Goal: Navigation & Orientation: Find specific page/section

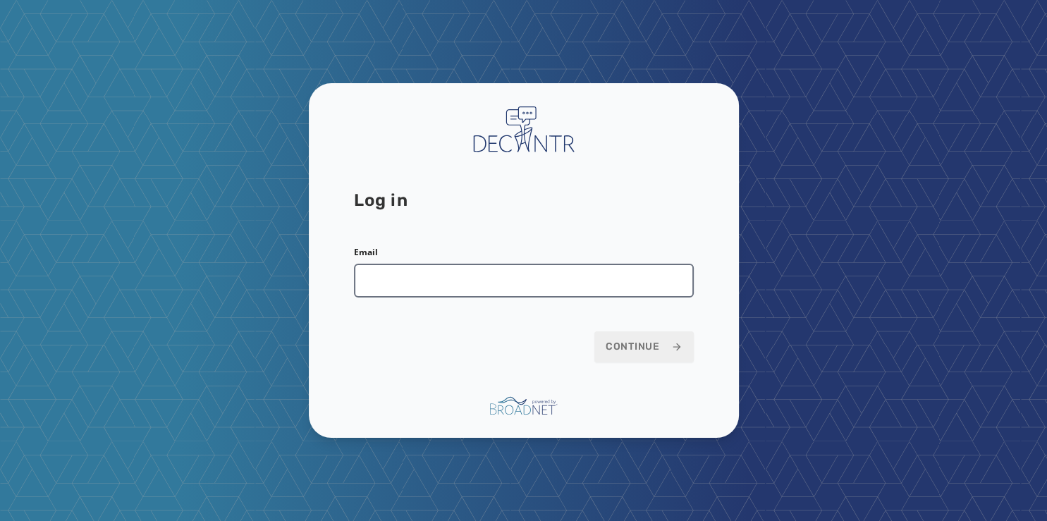
click at [478, 278] on input "Email" at bounding box center [524, 281] width 340 height 34
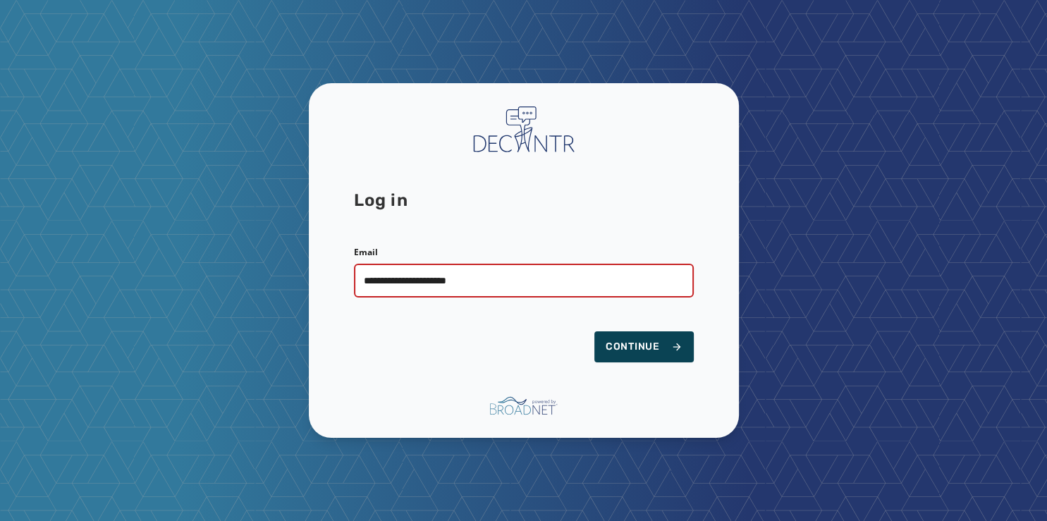
type input "**********"
click at [664, 348] on span "Continue" at bounding box center [644, 347] width 77 height 14
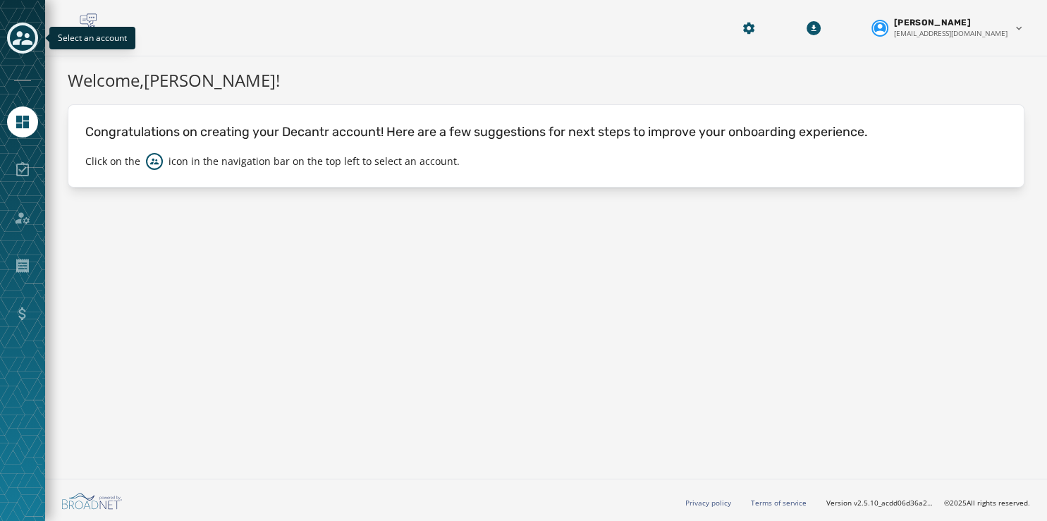
click at [23, 37] on icon "Toggle account select drawer" at bounding box center [23, 38] width 20 height 20
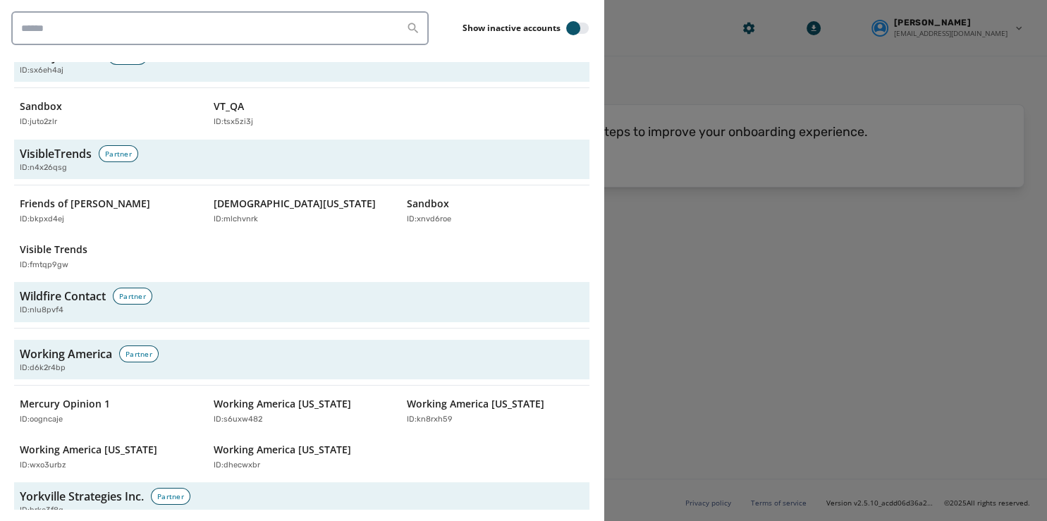
scroll to position [4612, 0]
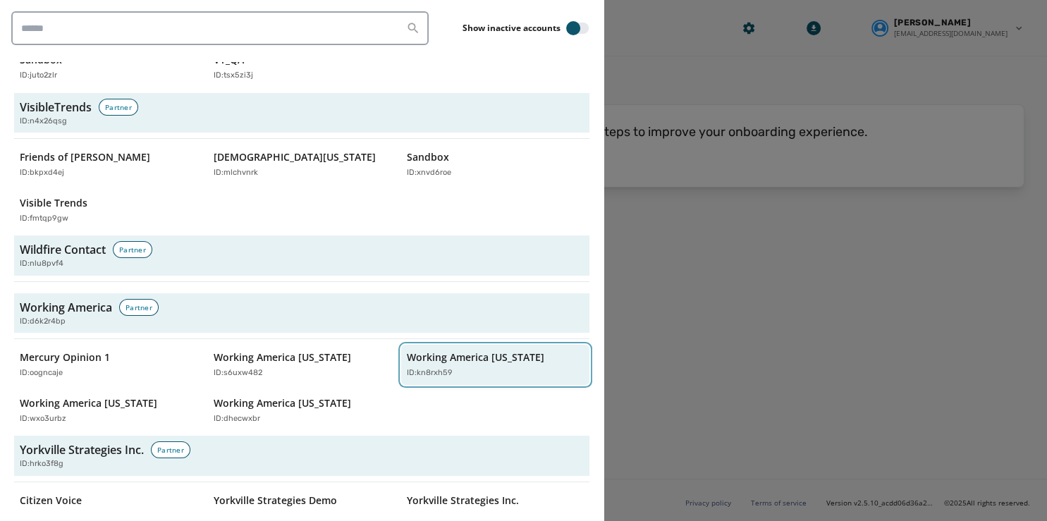
click at [411, 350] on div "Working America Ohio ID: kn8rxh59" at bounding box center [488, 364] width 163 height 29
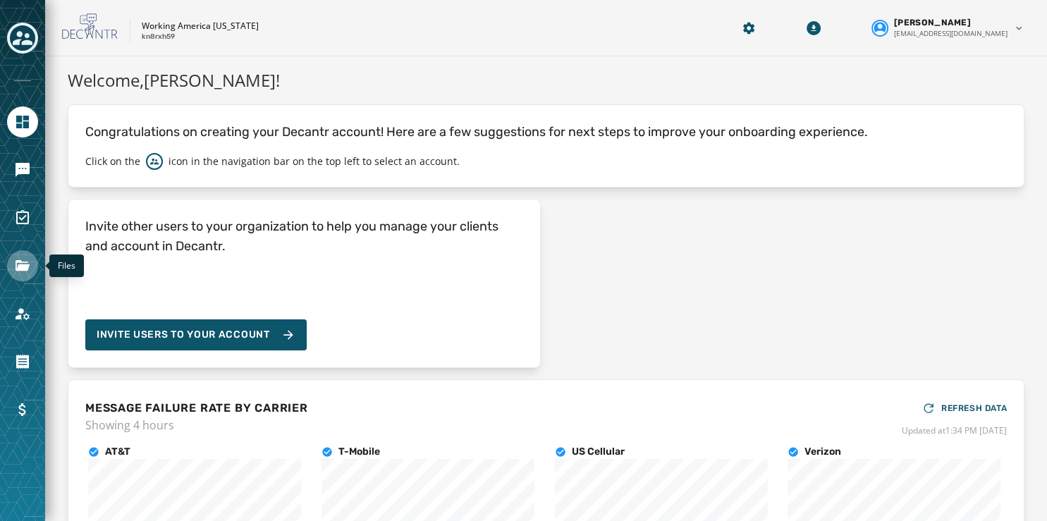
click at [20, 268] on icon "Navigate to Files" at bounding box center [23, 265] width 14 height 11
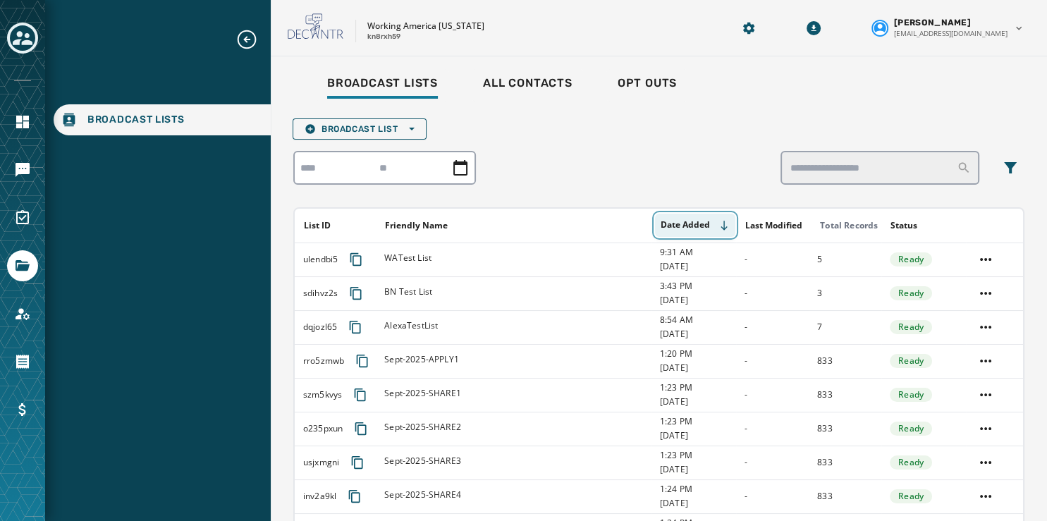
click at [719, 227] on icon "Sort by [object Object]" at bounding box center [724, 225] width 11 height 11
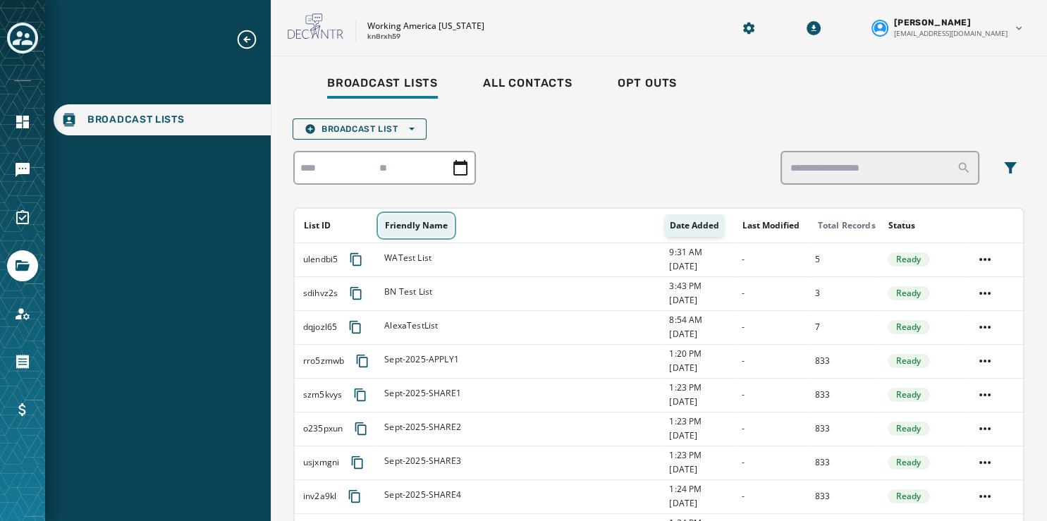
click at [417, 222] on button "Friendly Name" at bounding box center [416, 225] width 74 height 23
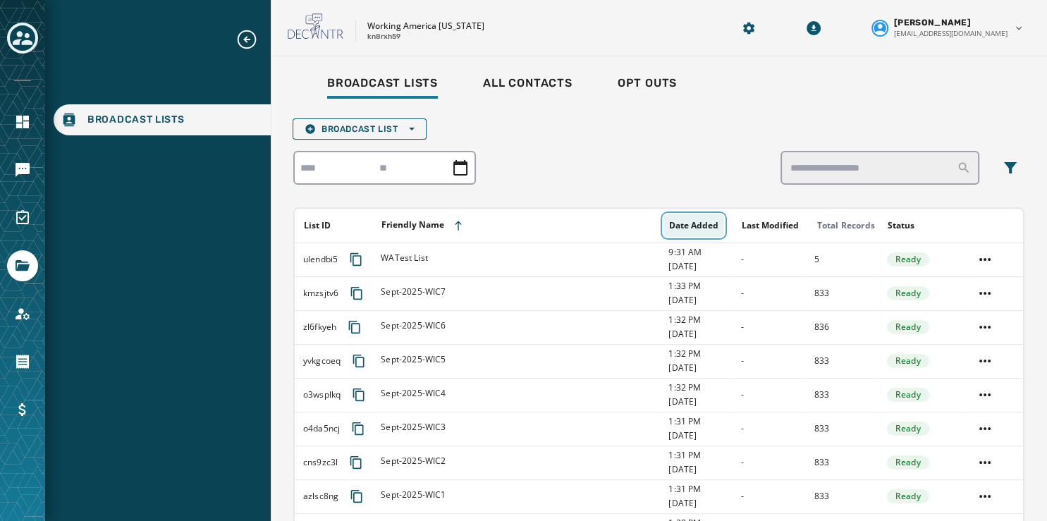
click at [693, 233] on button "Date Added" at bounding box center [694, 225] width 61 height 23
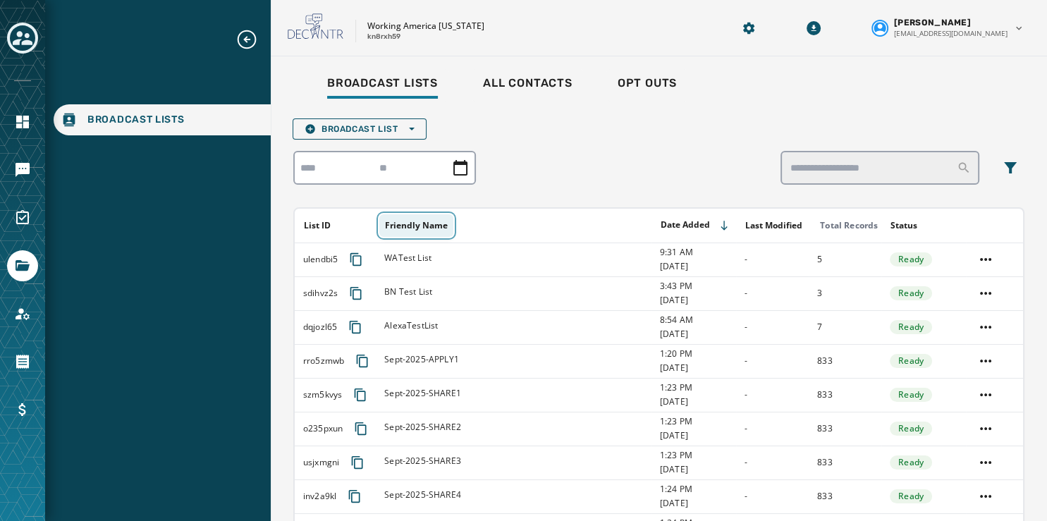
click at [413, 222] on button "Friendly Name" at bounding box center [416, 225] width 74 height 23
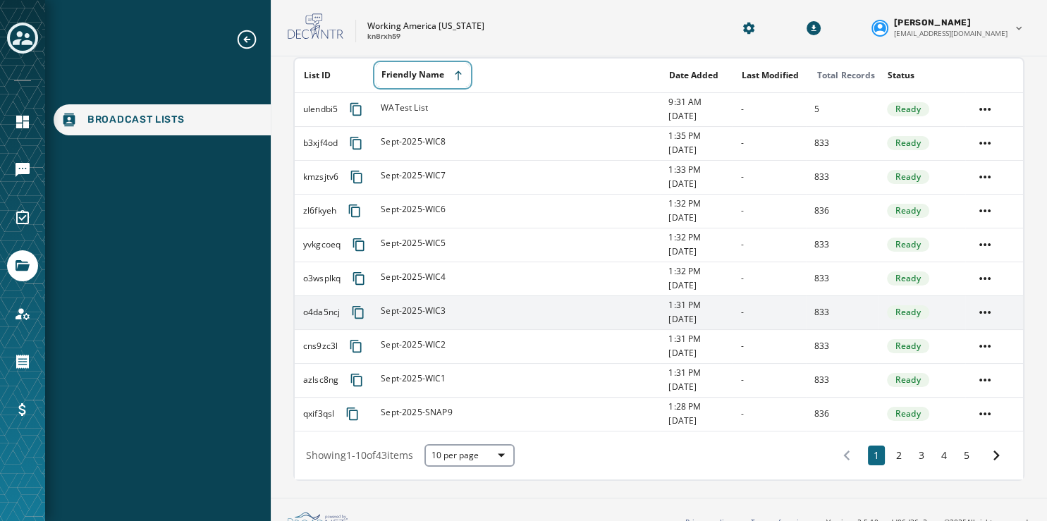
scroll to position [168, 0]
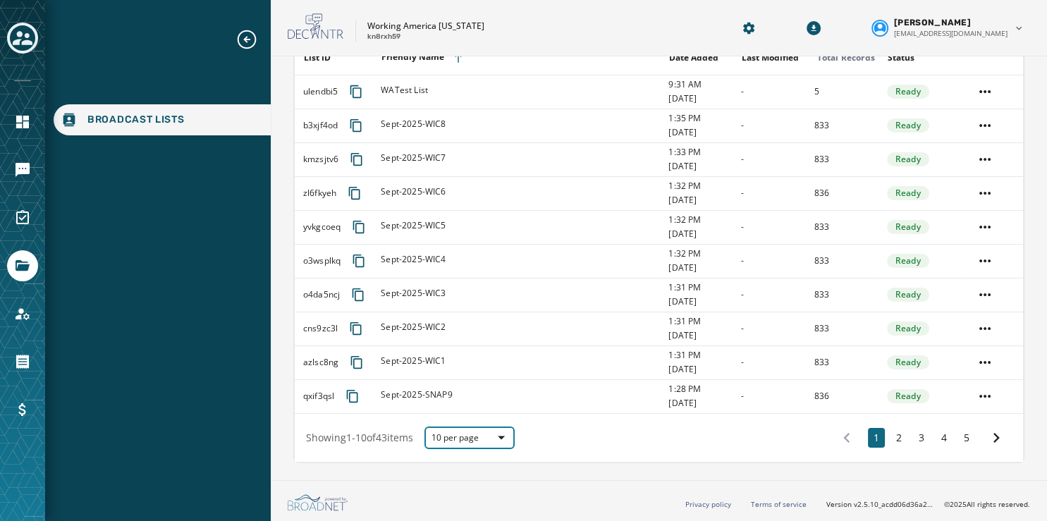
click at [511, 443] on span "button" at bounding box center [497, 437] width 34 height 17
click at [492, 419] on span "50 per page" at bounding box center [469, 414] width 56 height 14
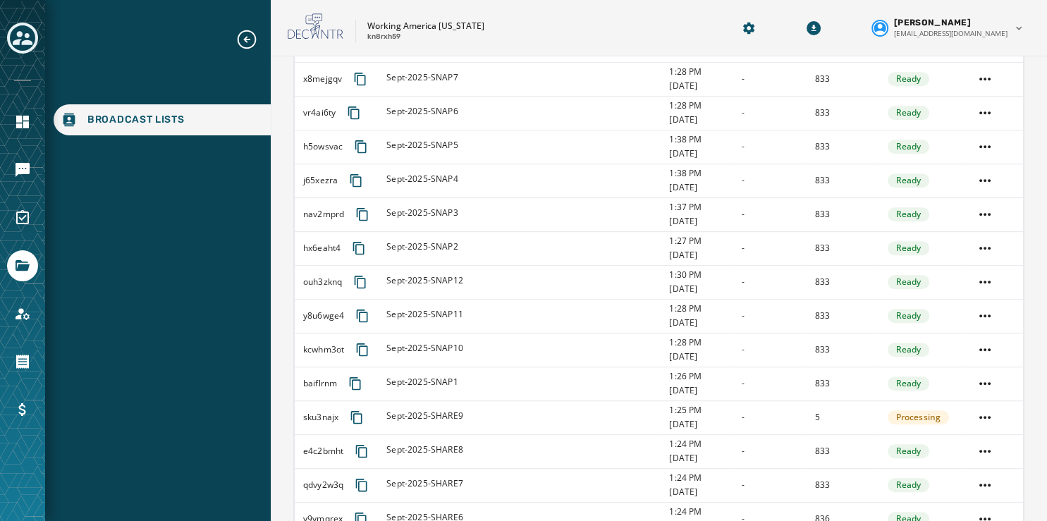
scroll to position [690, 0]
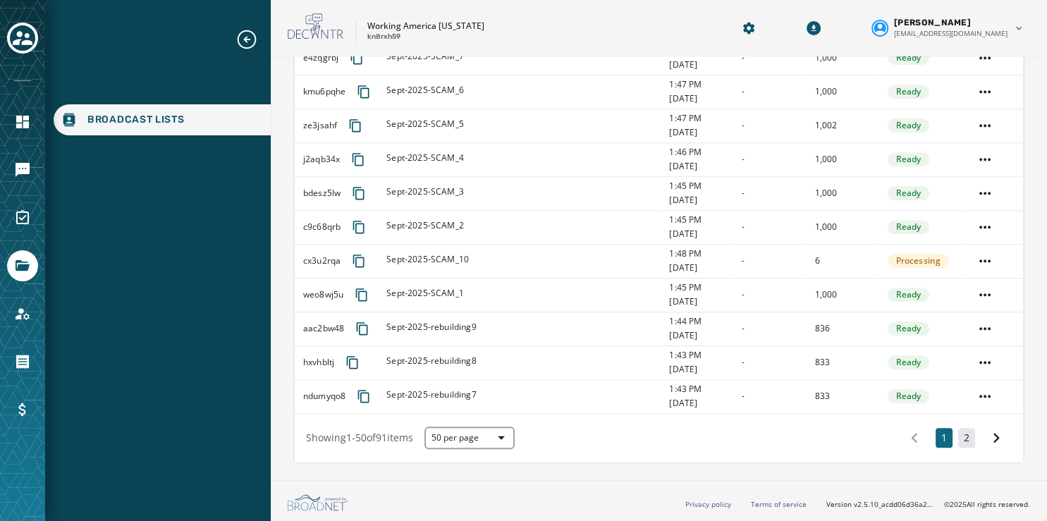
click at [958, 437] on button "2" at bounding box center [966, 438] width 17 height 20
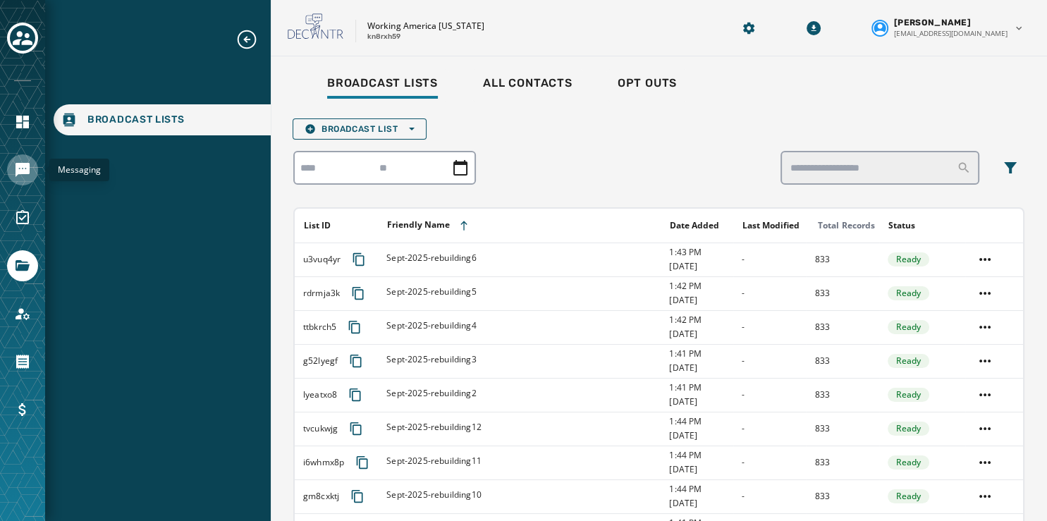
click at [20, 165] on icon "Navigate to Messaging" at bounding box center [23, 170] width 14 height 14
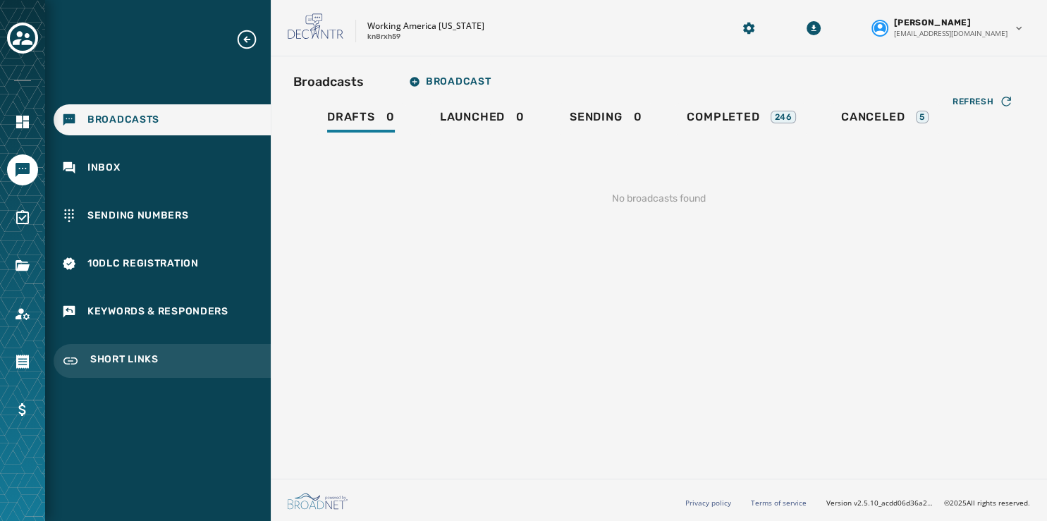
click at [121, 355] on span "Short Links" at bounding box center [124, 361] width 68 height 17
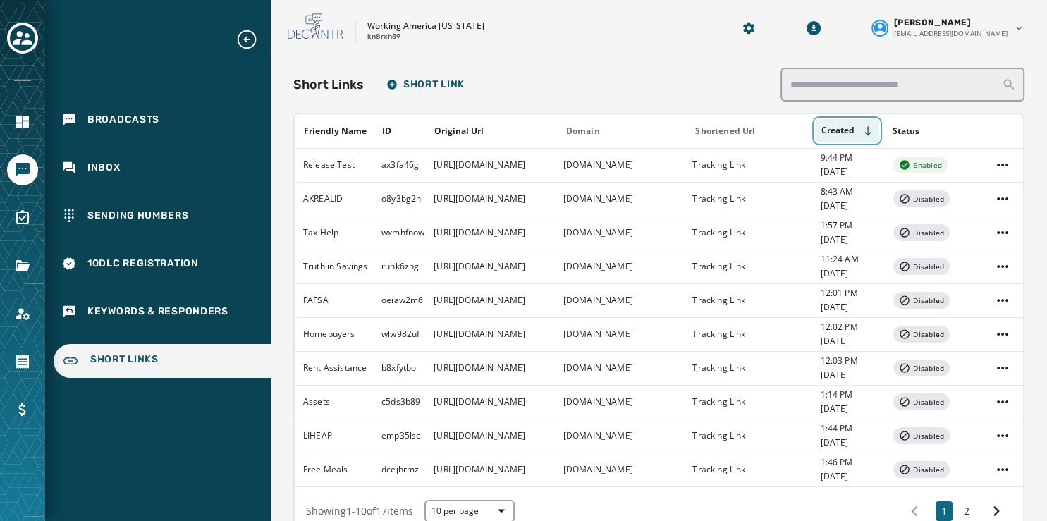
click at [853, 131] on button "Created" at bounding box center [847, 130] width 64 height 23
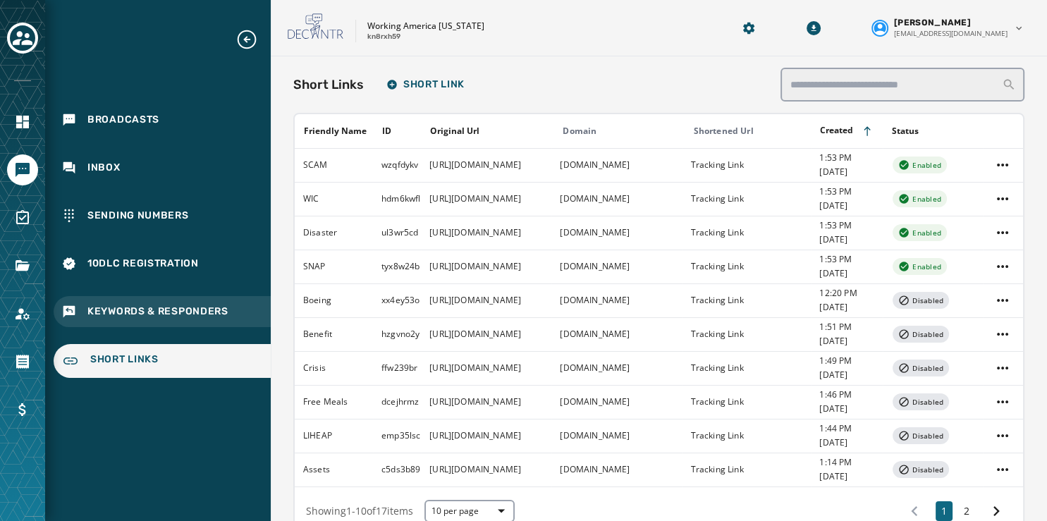
click at [118, 306] on span "Keywords & Responders" at bounding box center [157, 312] width 141 height 14
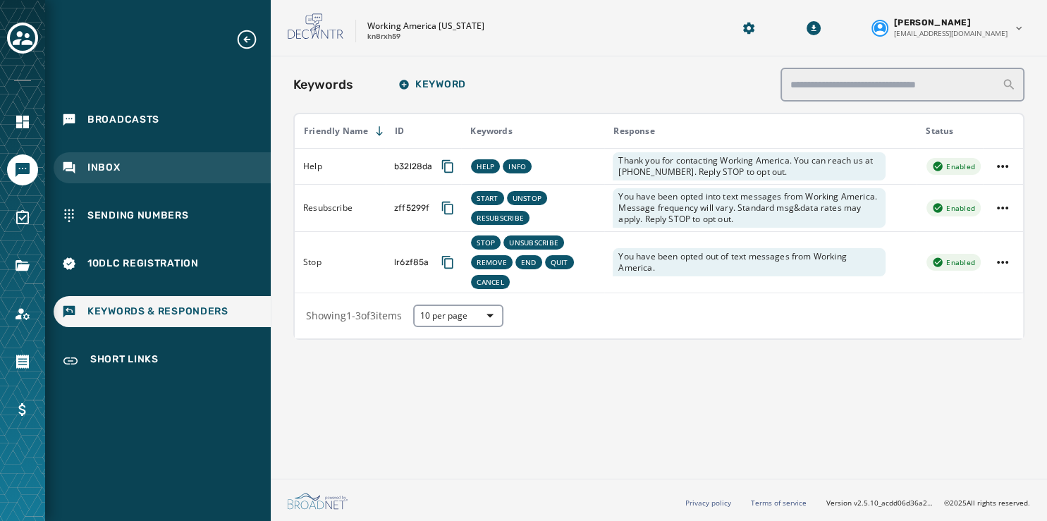
click at [95, 173] on span "Inbox" at bounding box center [103, 168] width 33 height 14
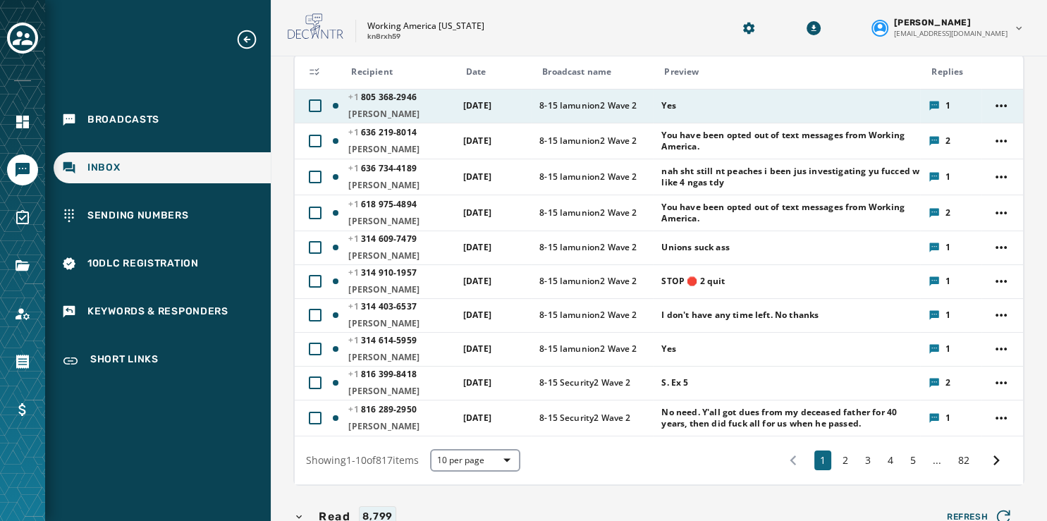
scroll to position [185, 0]
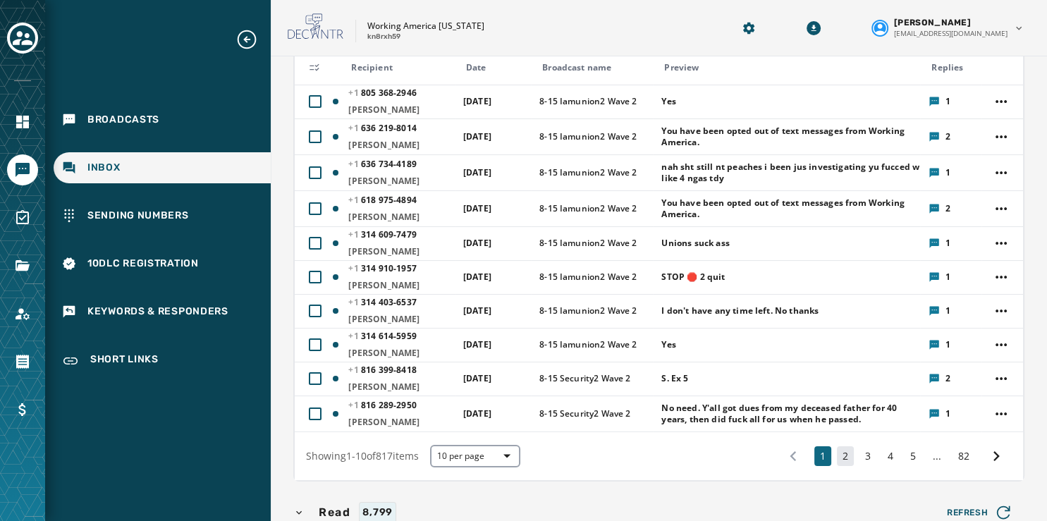
click at [837, 456] on button "2" at bounding box center [845, 456] width 17 height 20
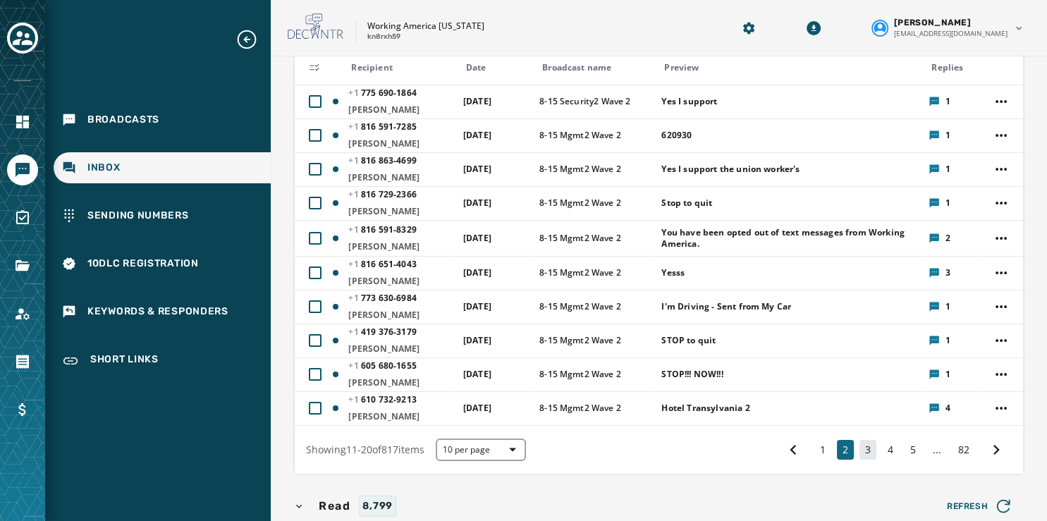
click at [860, 453] on button "3" at bounding box center [868, 450] width 17 height 20
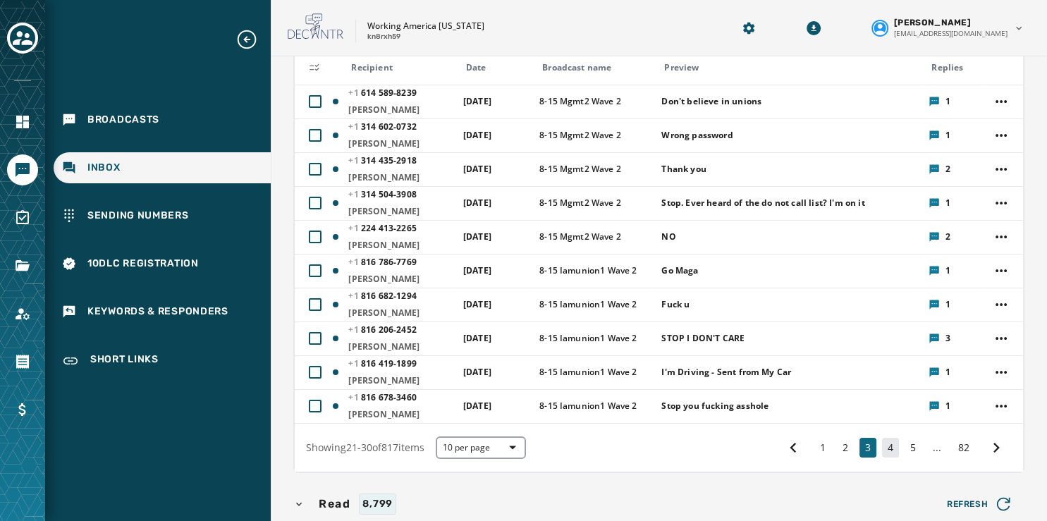
click at [882, 450] on button "4" at bounding box center [890, 448] width 17 height 20
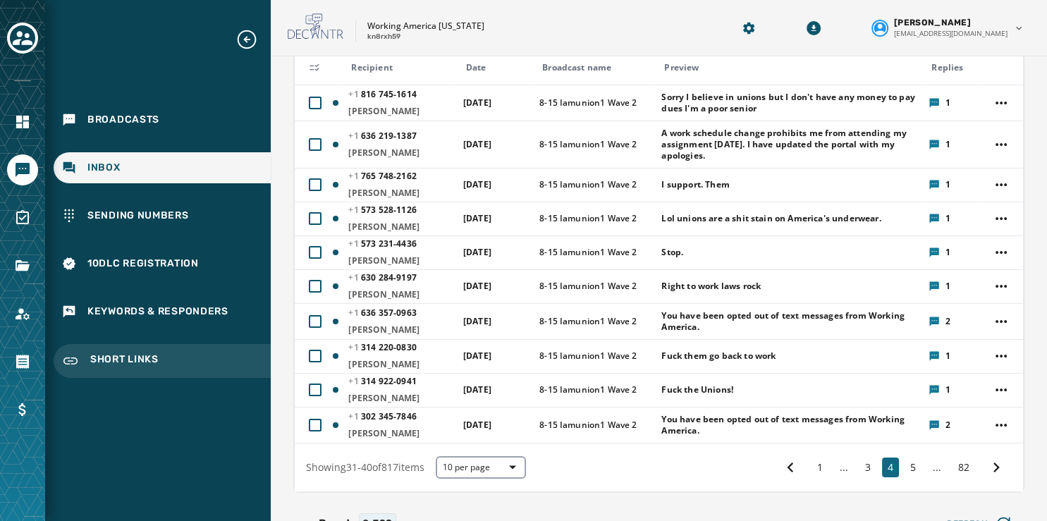
click at [107, 355] on span "Short Links" at bounding box center [124, 361] width 68 height 17
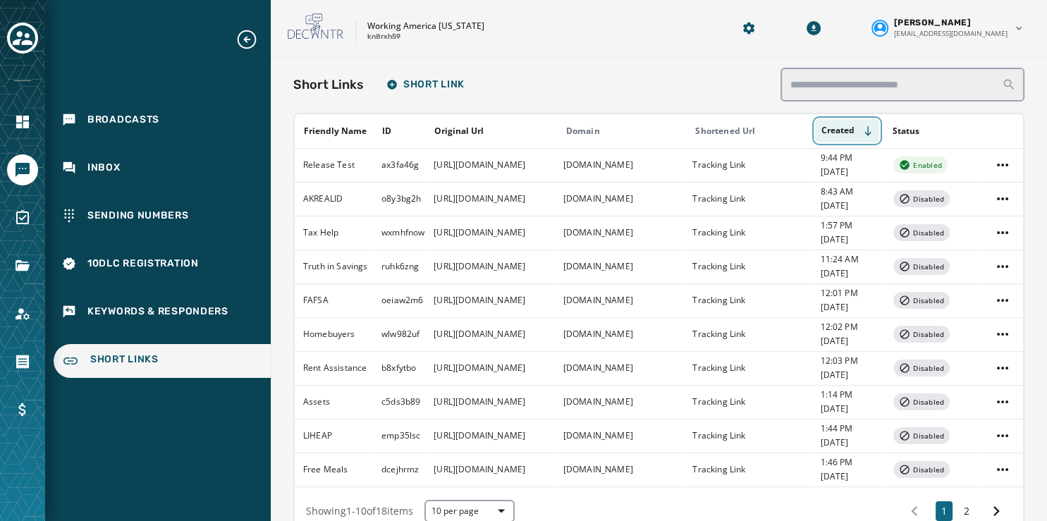
click at [872, 130] on button "Created" at bounding box center [847, 130] width 64 height 23
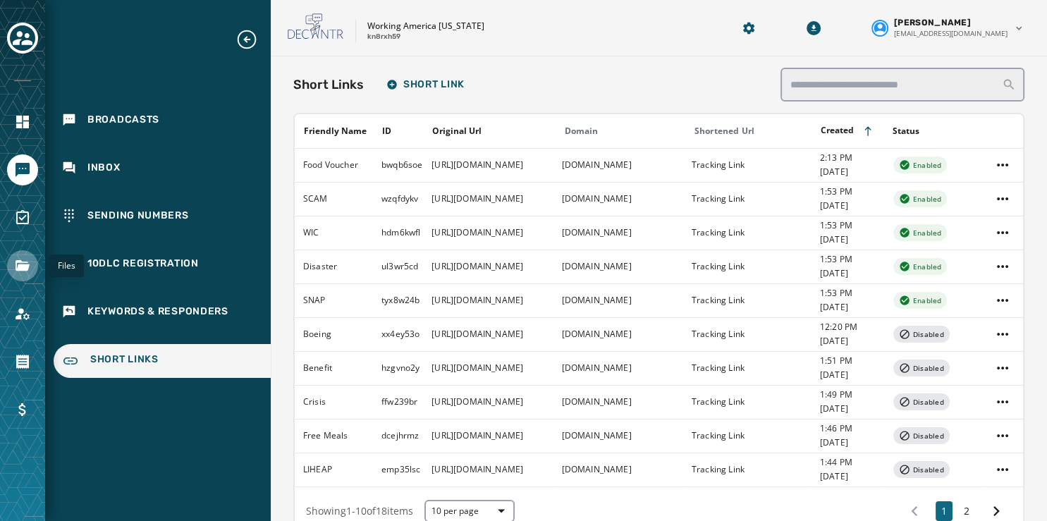
click at [18, 264] on icon "Navigate to Files" at bounding box center [22, 265] width 17 height 17
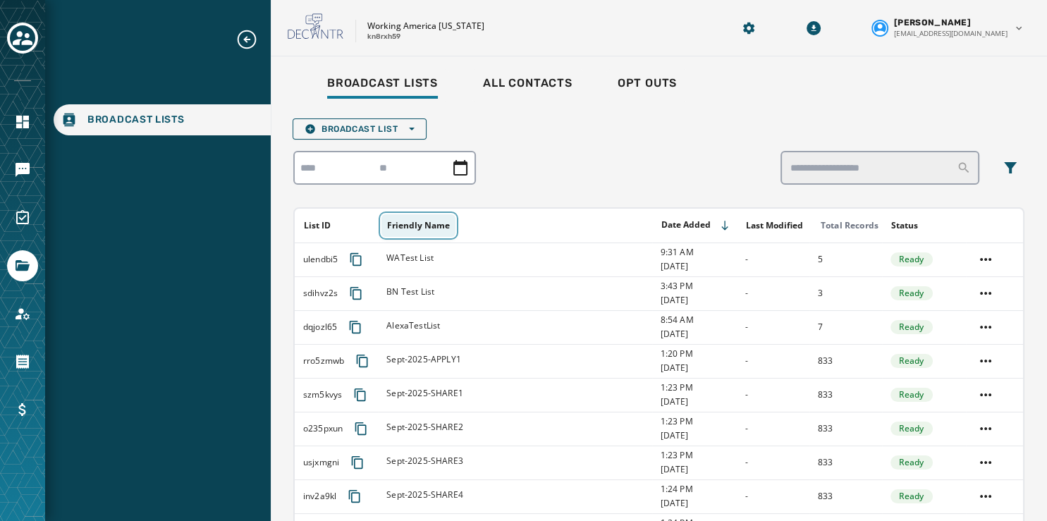
click at [413, 224] on button "Friendly Name" at bounding box center [419, 225] width 74 height 23
